Goal: Information Seeking & Learning: Check status

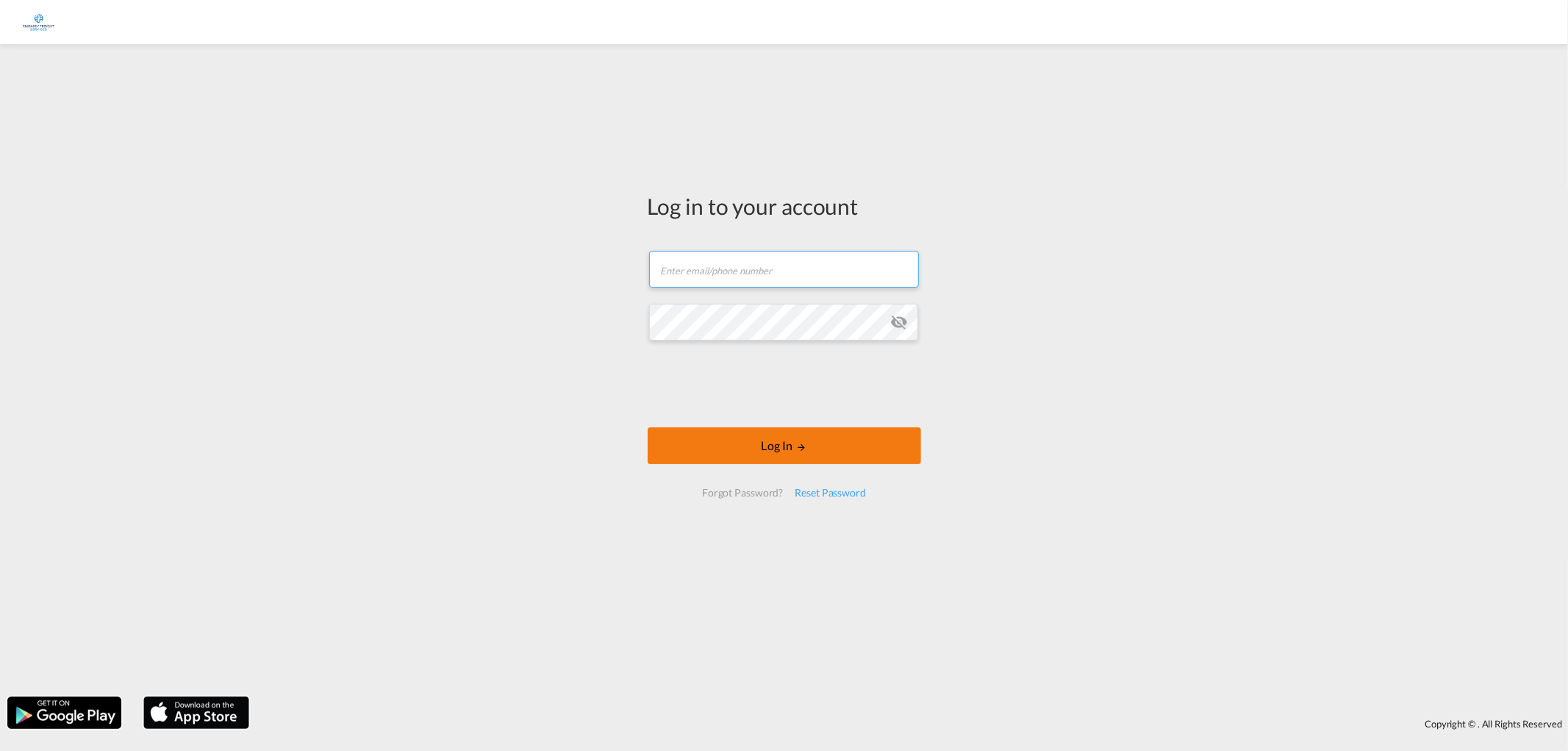
type input "[EMAIL_ADDRESS][DOMAIN_NAME]"
click at [797, 442] on md-icon "LOGIN" at bounding box center [801, 447] width 10 height 10
